Goal: Task Accomplishment & Management: Manage account settings

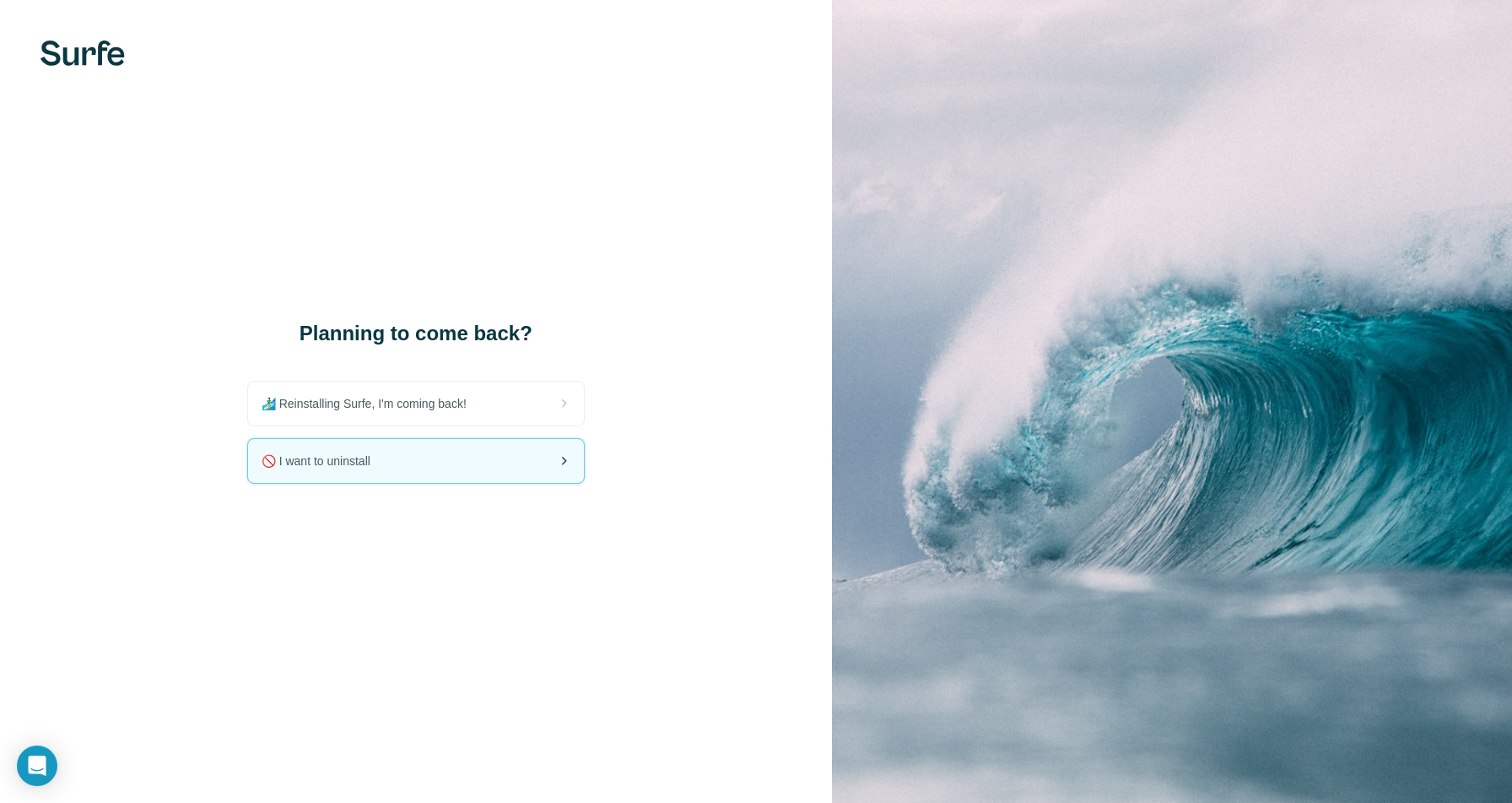
click at [410, 469] on div "🚫 I want to uninstall" at bounding box center [415, 461] width 335 height 44
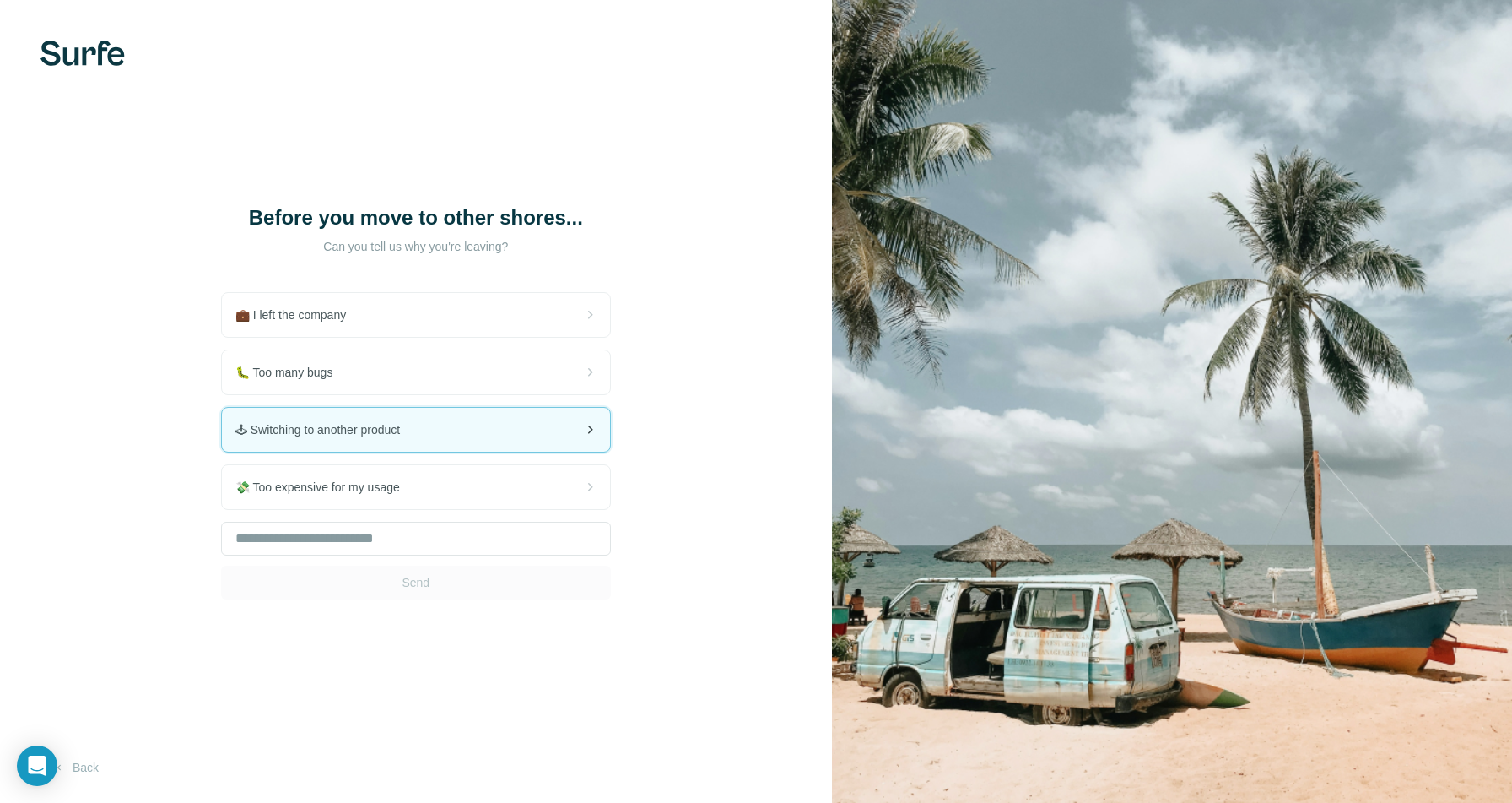
click at [547, 449] on div "🕹 Switching to another product" at bounding box center [416, 430] width 388 height 44
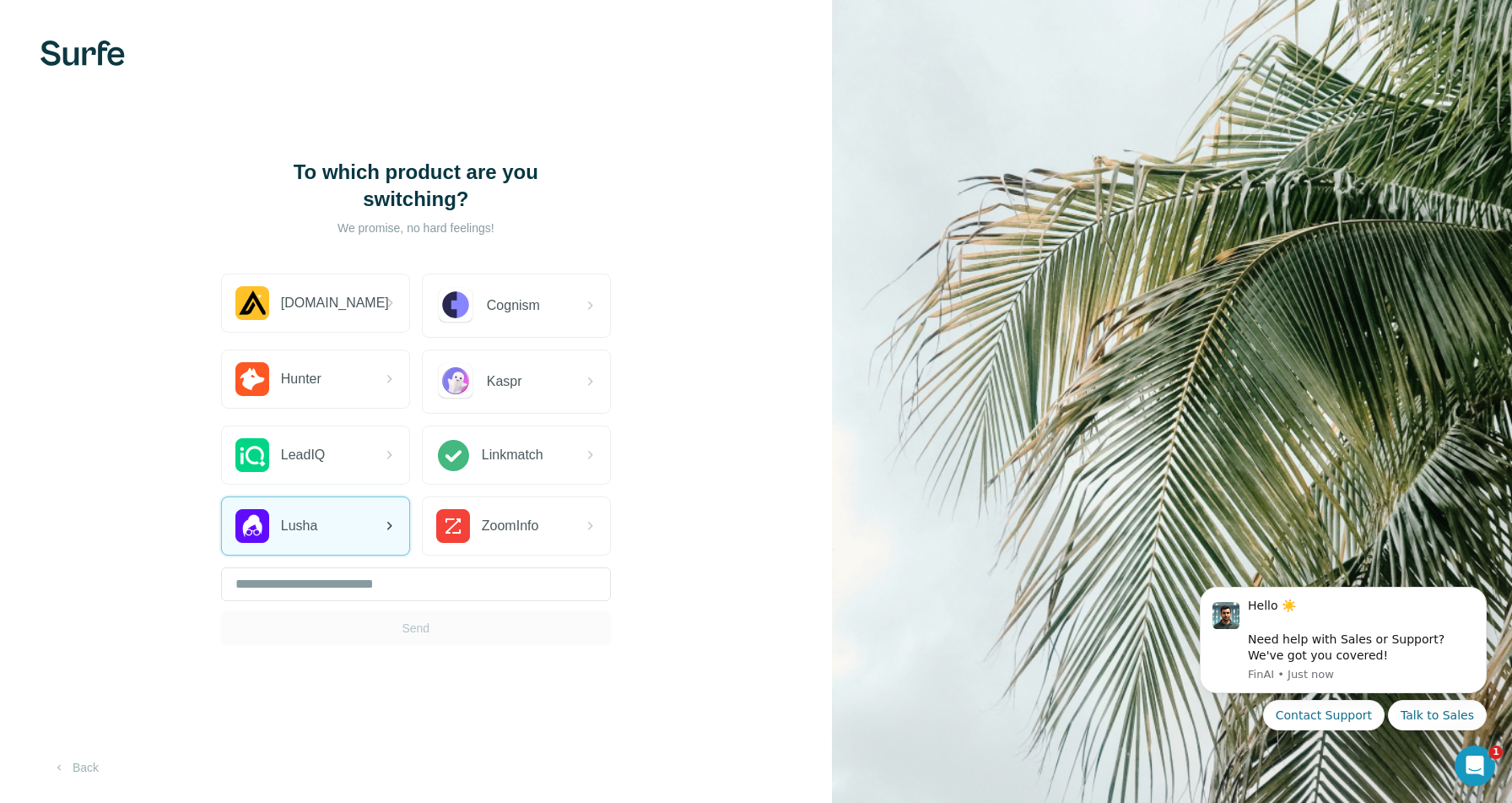
click at [359, 517] on div "Lusha" at bounding box center [316, 526] width 187 height 57
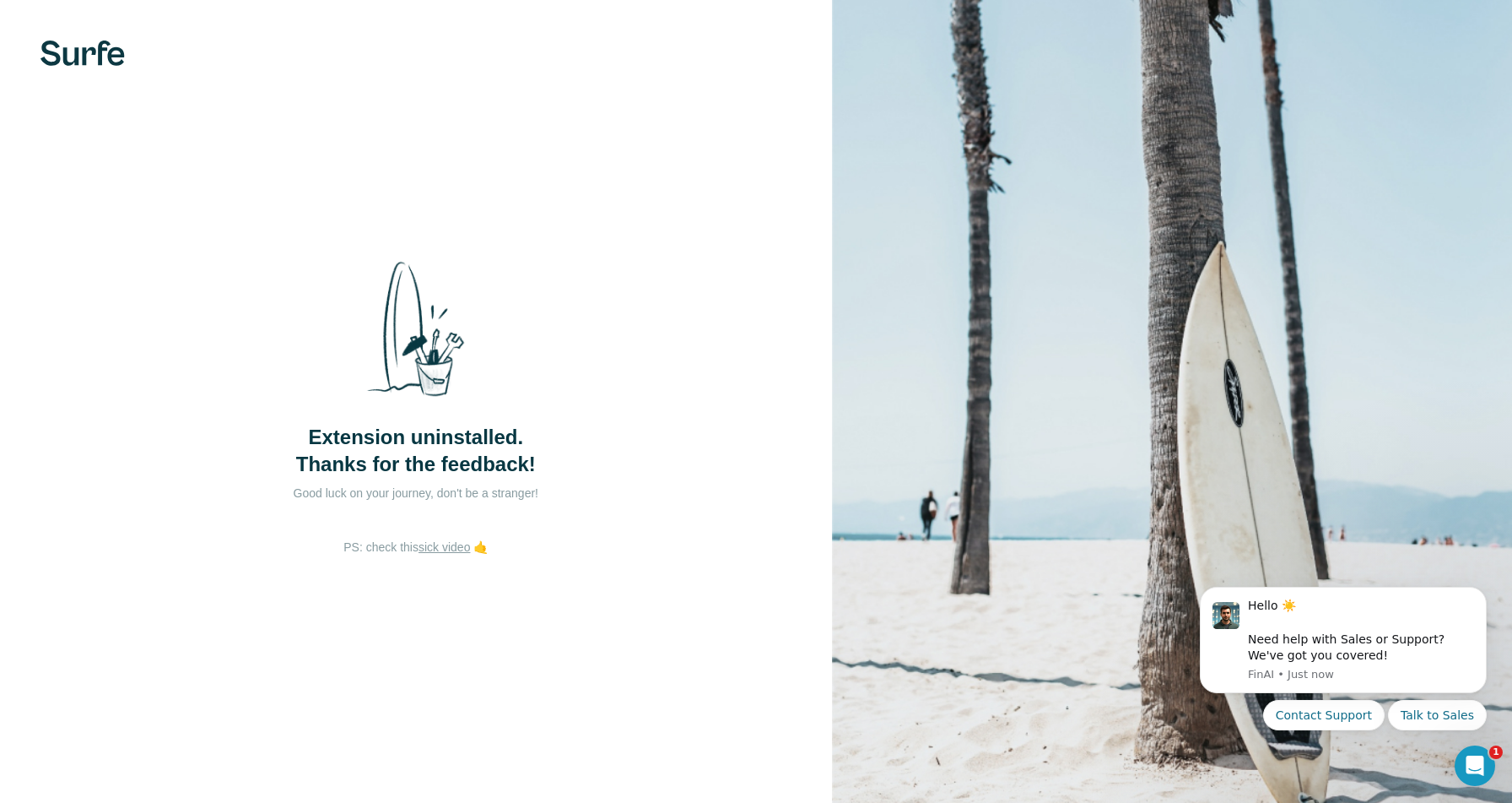
click at [270, 455] on div "Extension uninstalled. Thanks for the feedback!" at bounding box center [415, 362] width 337 height 231
